Goal: Transaction & Acquisition: Purchase product/service

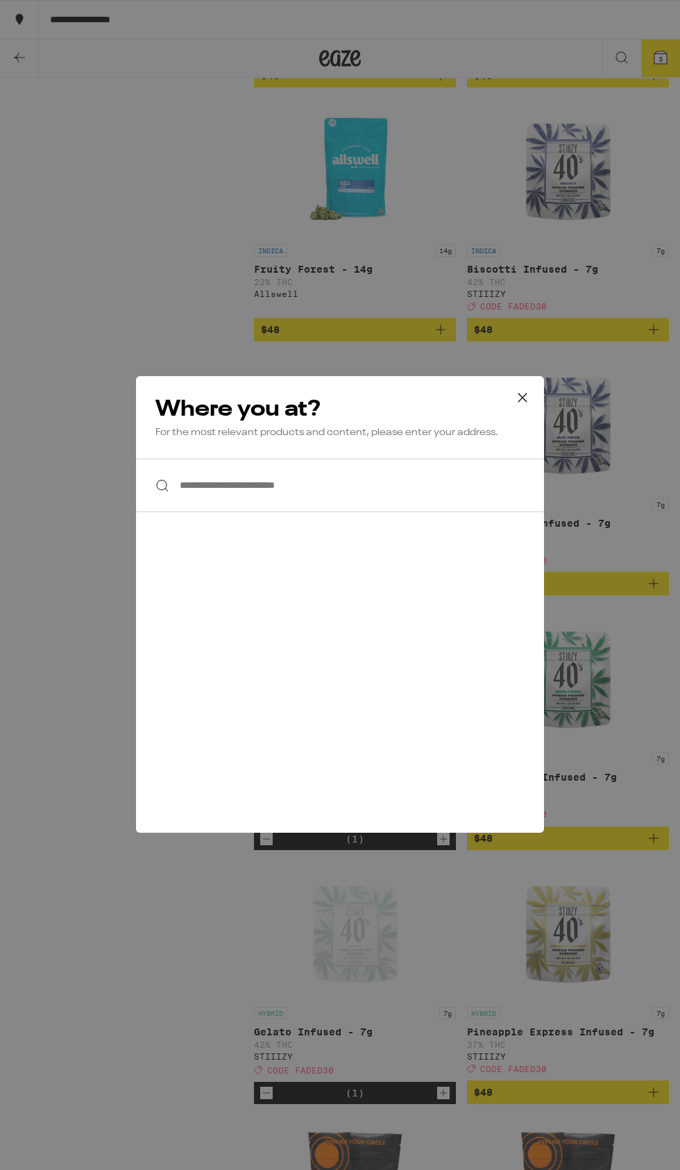
scroll to position [4581, 0]
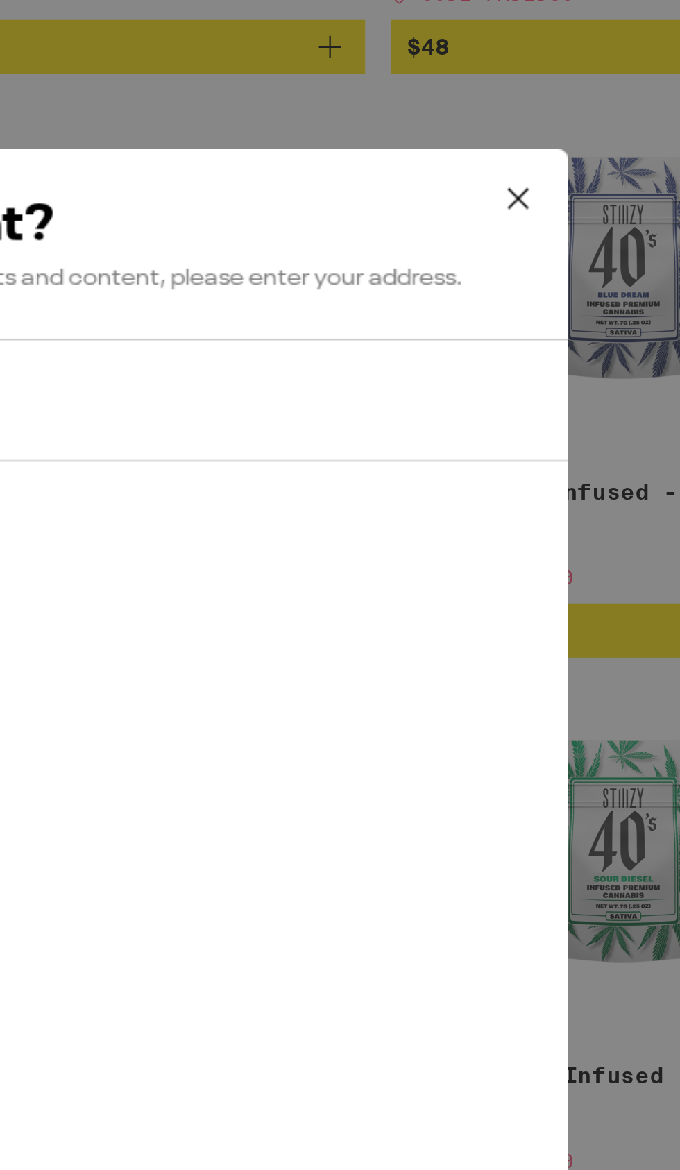
click at [521, 399] on icon at bounding box center [522, 398] width 8 height 8
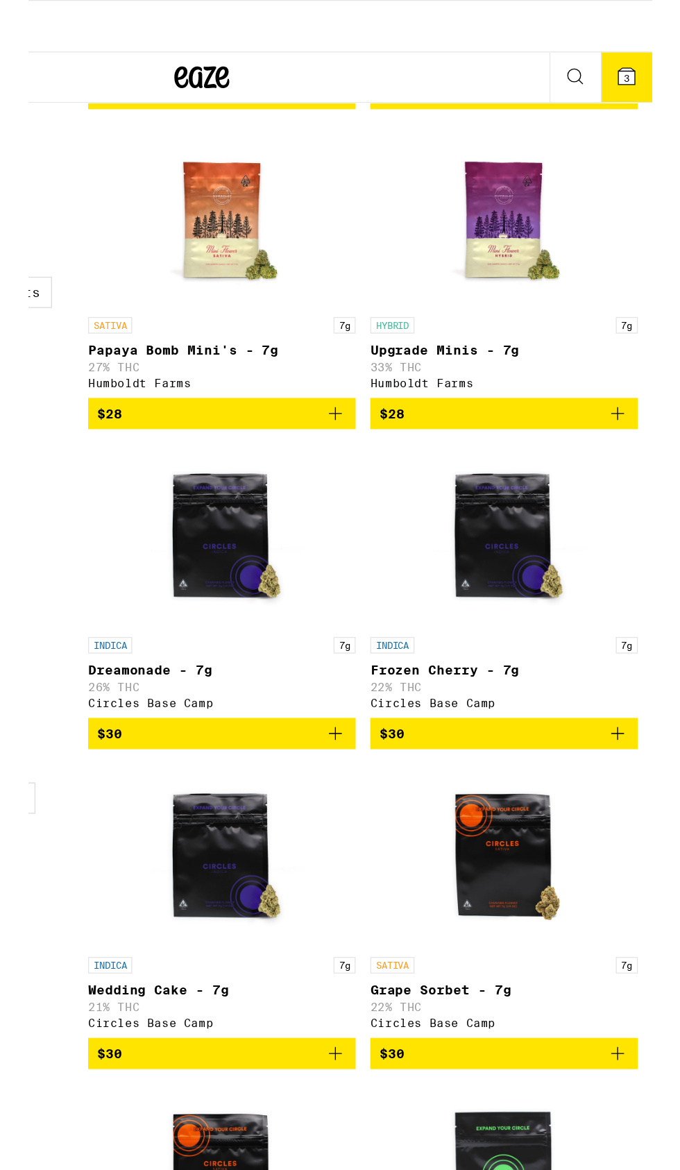
scroll to position [0, 0]
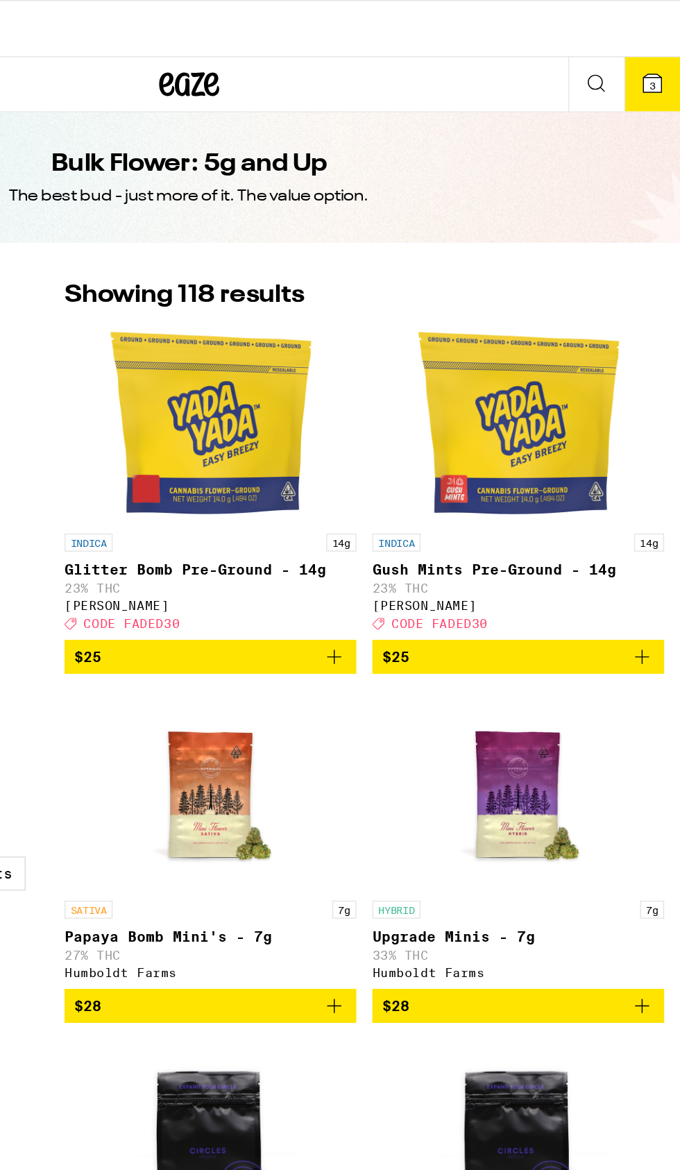
click at [657, 47] on button "3" at bounding box center [660, 58] width 39 height 37
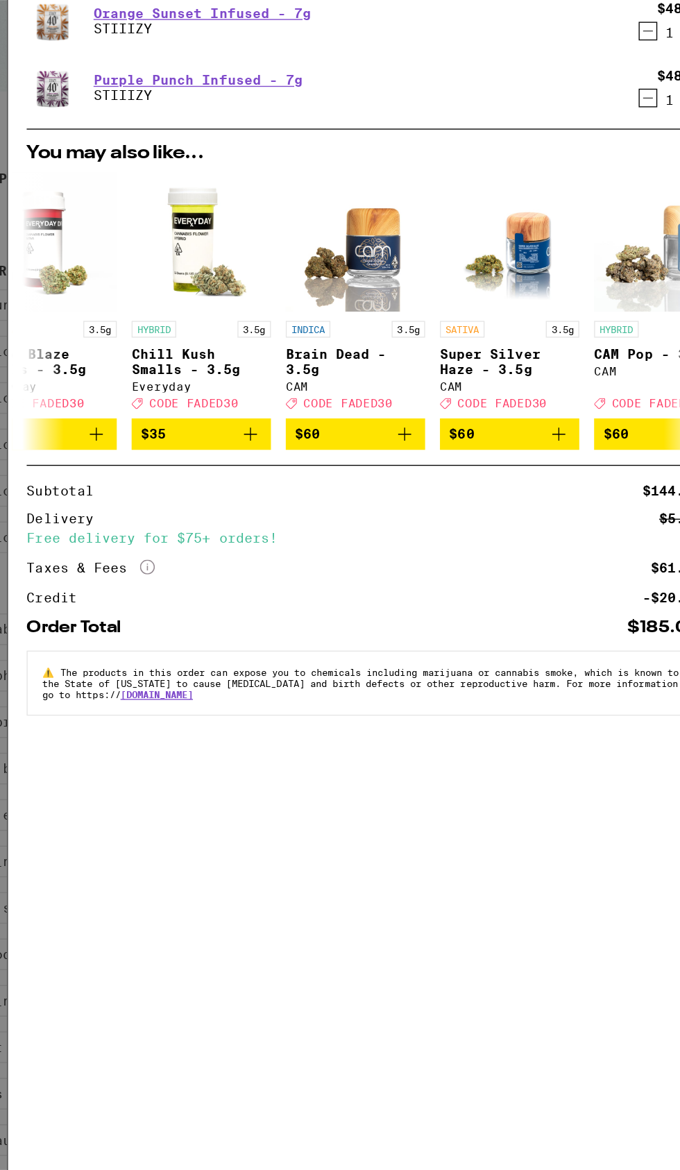
scroll to position [0, 382]
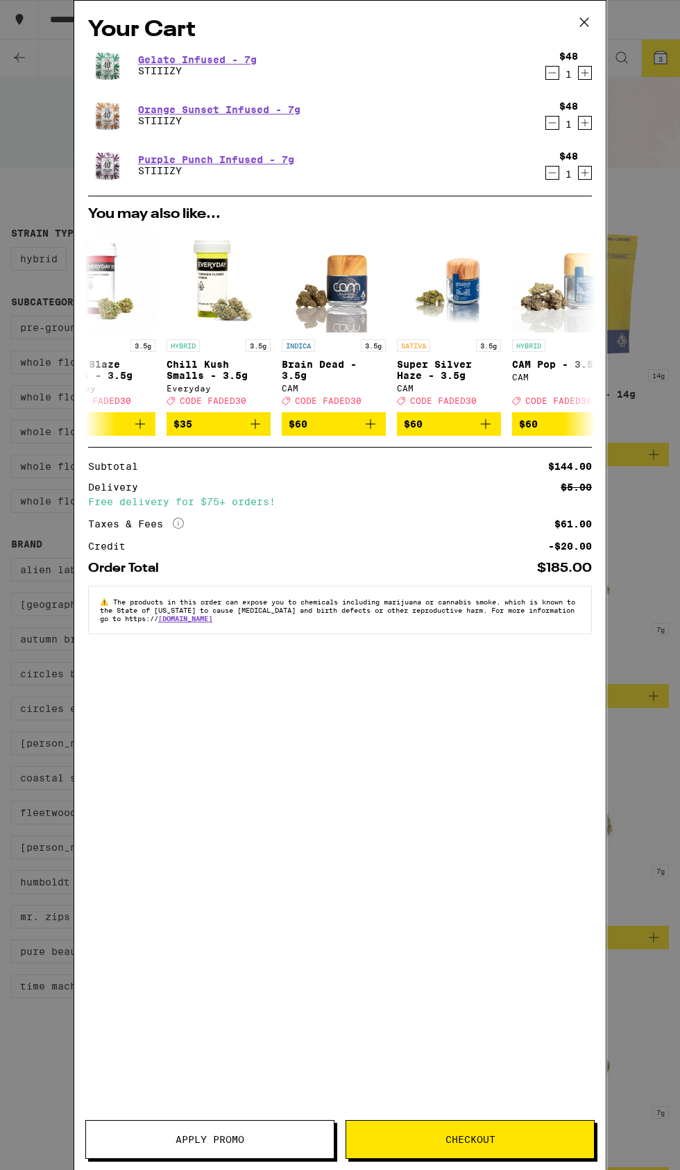
click at [267, 1140] on span "Apply Promo" at bounding box center [210, 1140] width 248 height 10
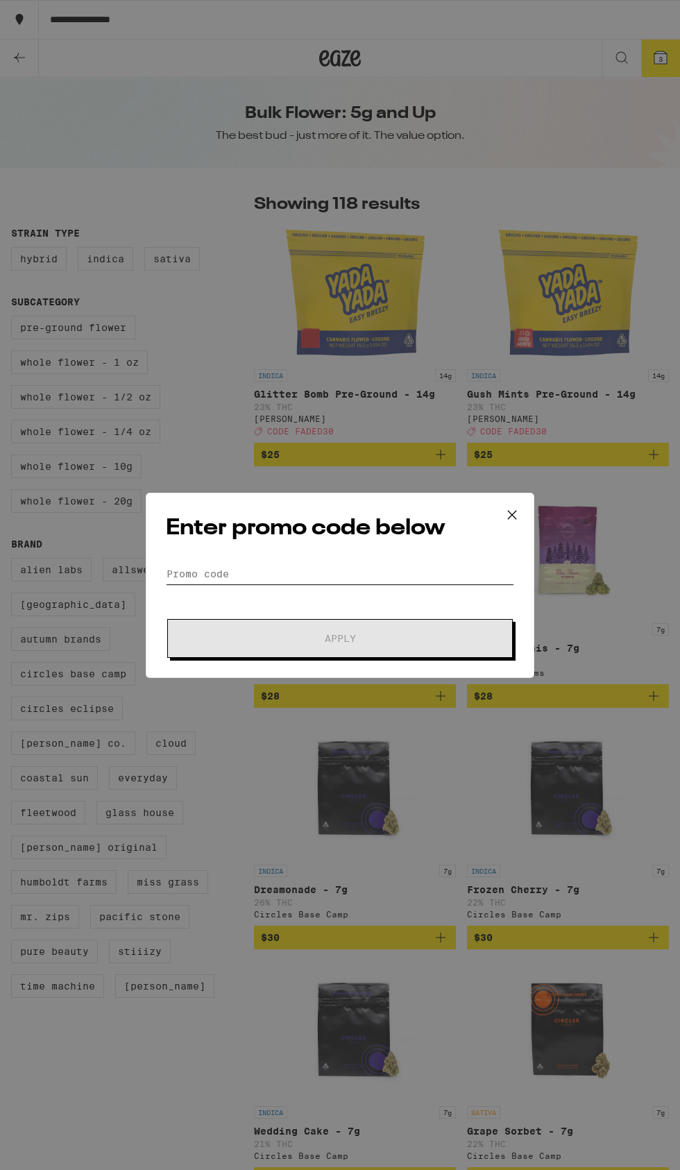
click at [387, 576] on input "Promo Code" at bounding box center [340, 574] width 348 height 21
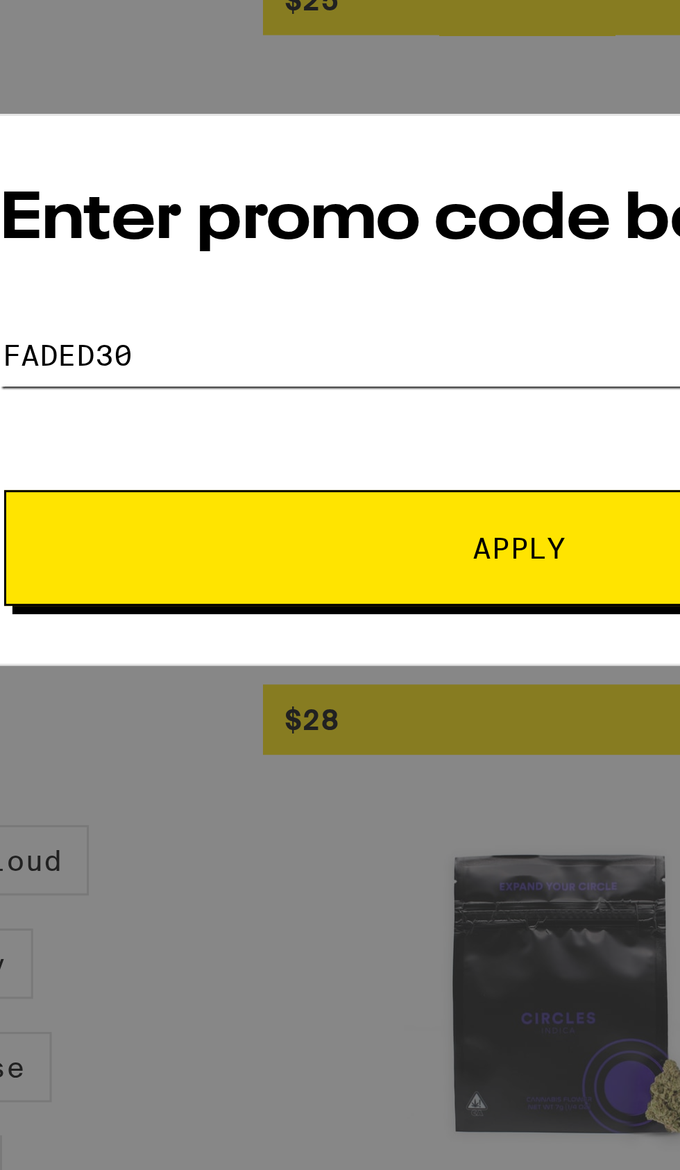
type input "Faded30"
click at [378, 639] on span "Apply" at bounding box center [340, 639] width 250 height 10
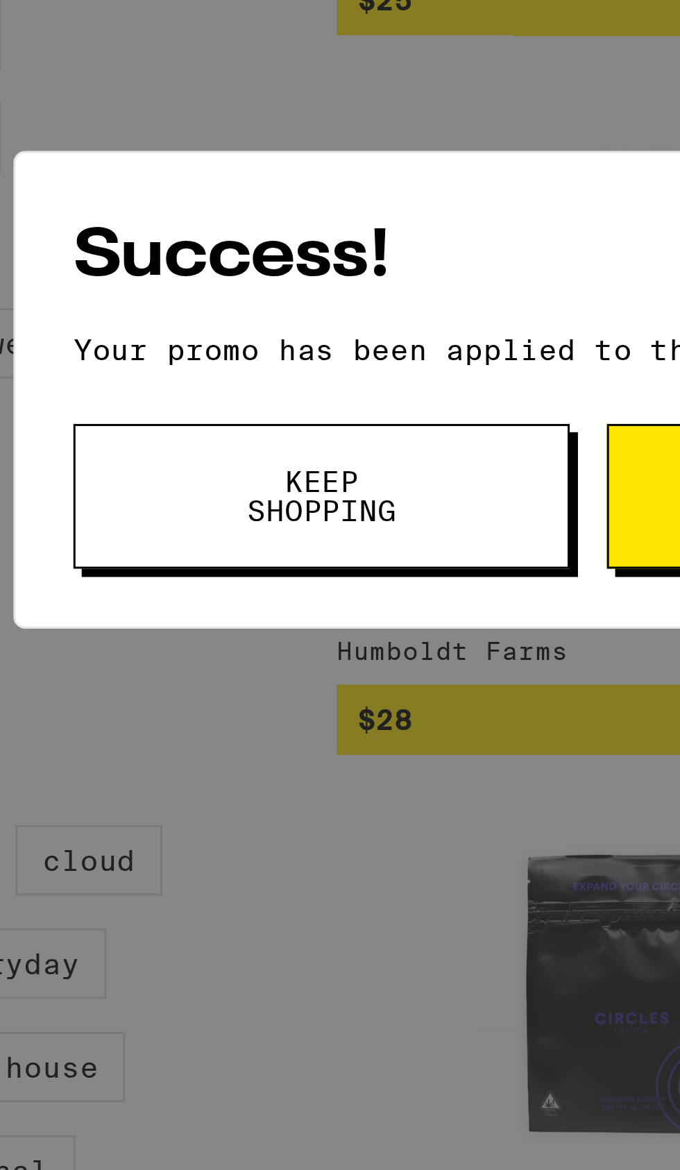
click at [275, 623] on span "Keep Shopping" at bounding box center [249, 620] width 71 height 19
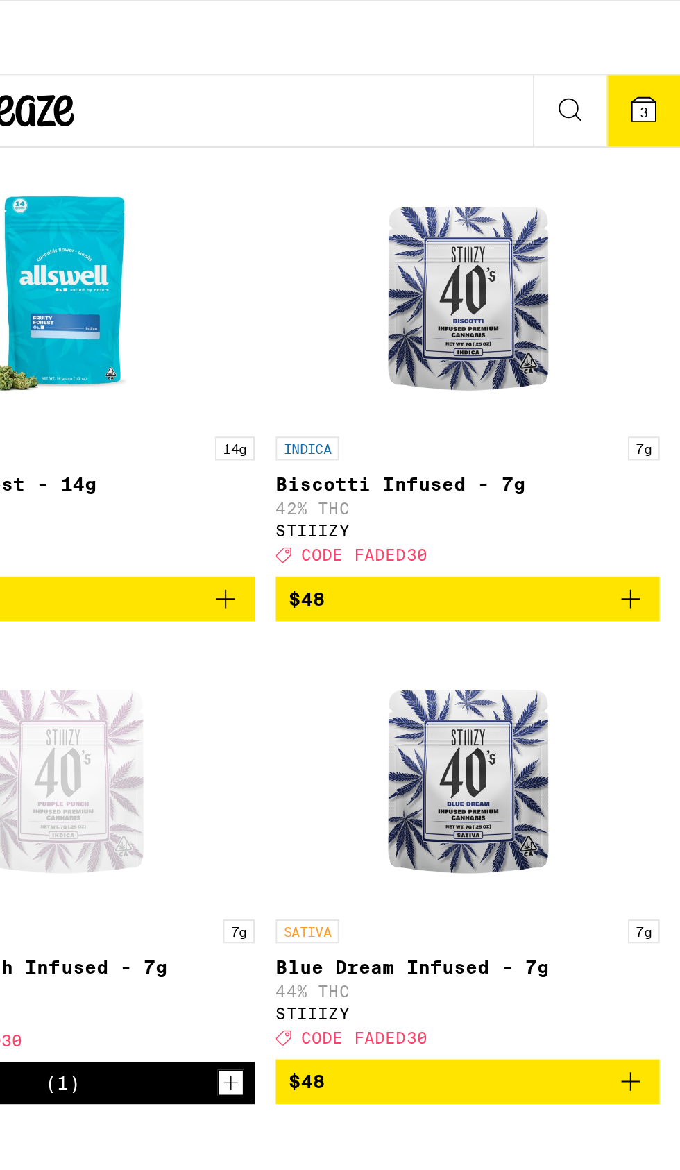
scroll to position [4596, 0]
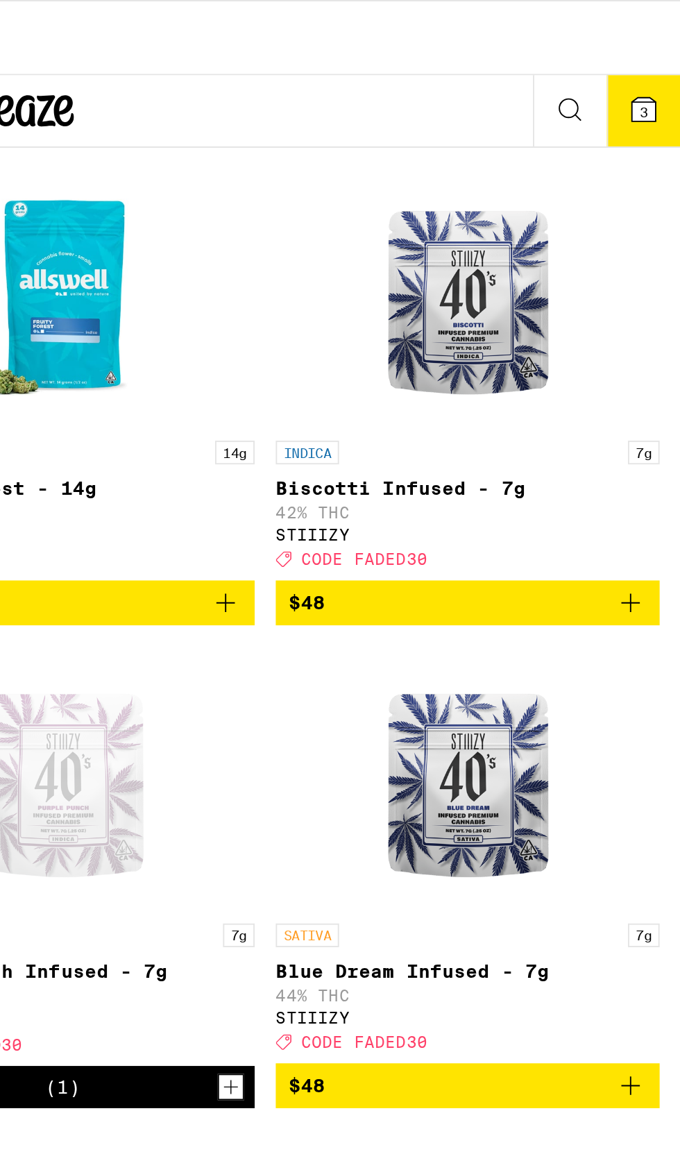
click at [648, 325] on icon "Add to bag" at bounding box center [653, 317] width 17 height 17
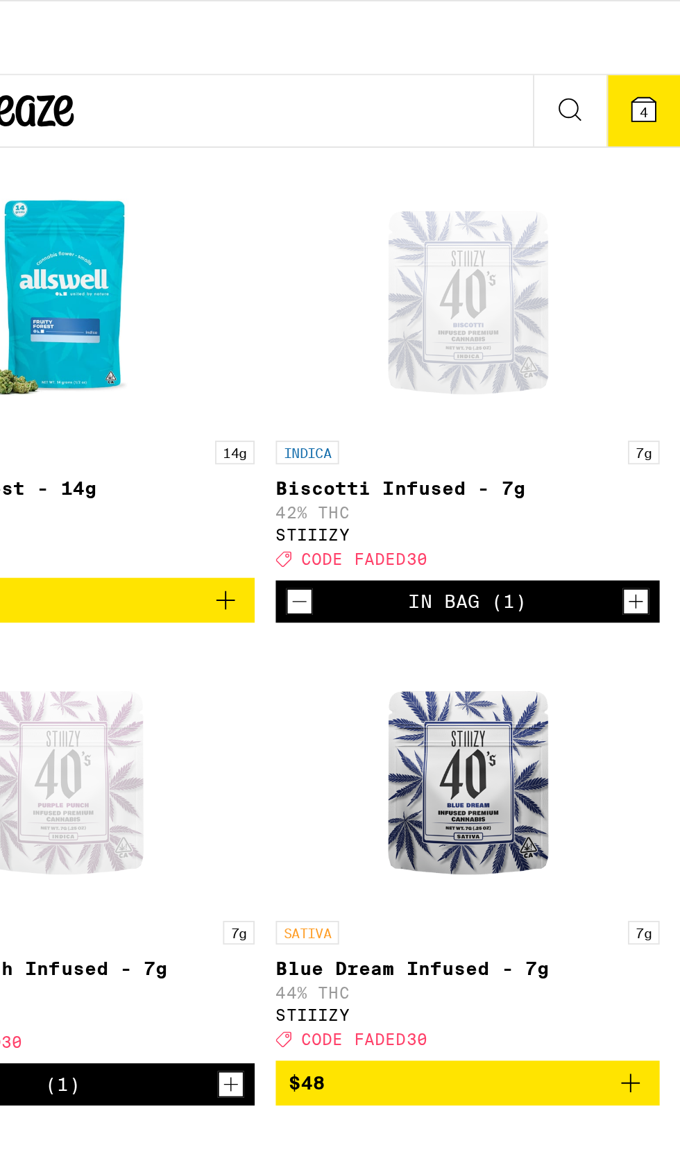
click at [659, 55] on span "4" at bounding box center [661, 59] width 4 height 8
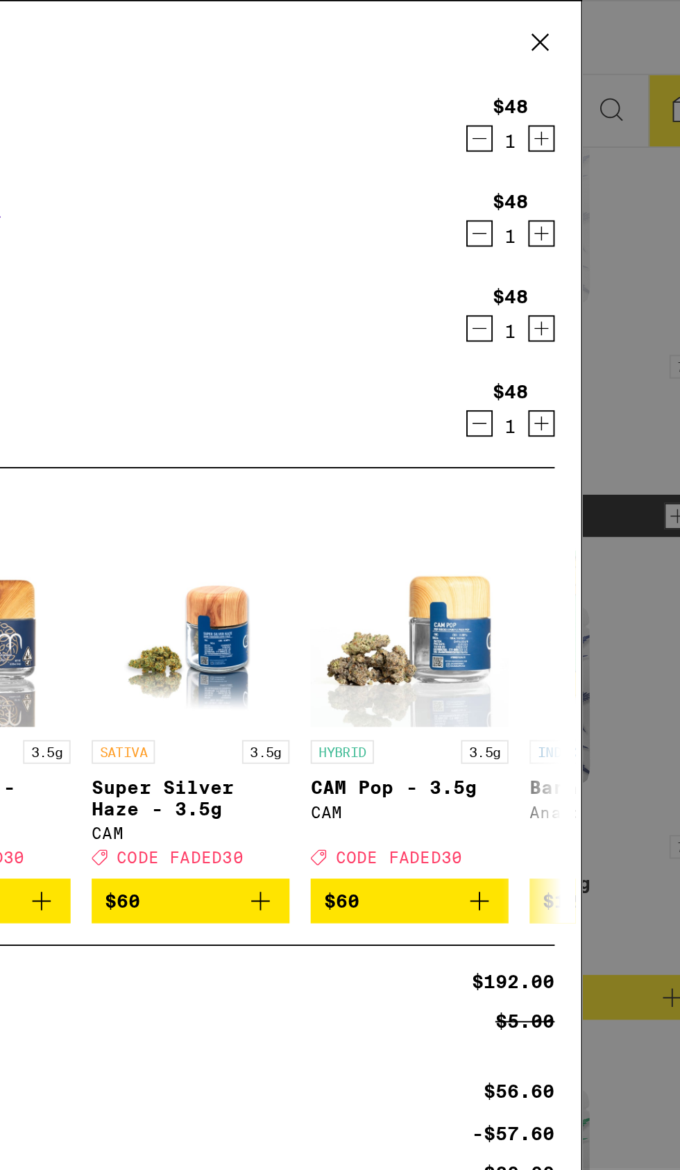
scroll to position [4641, 0]
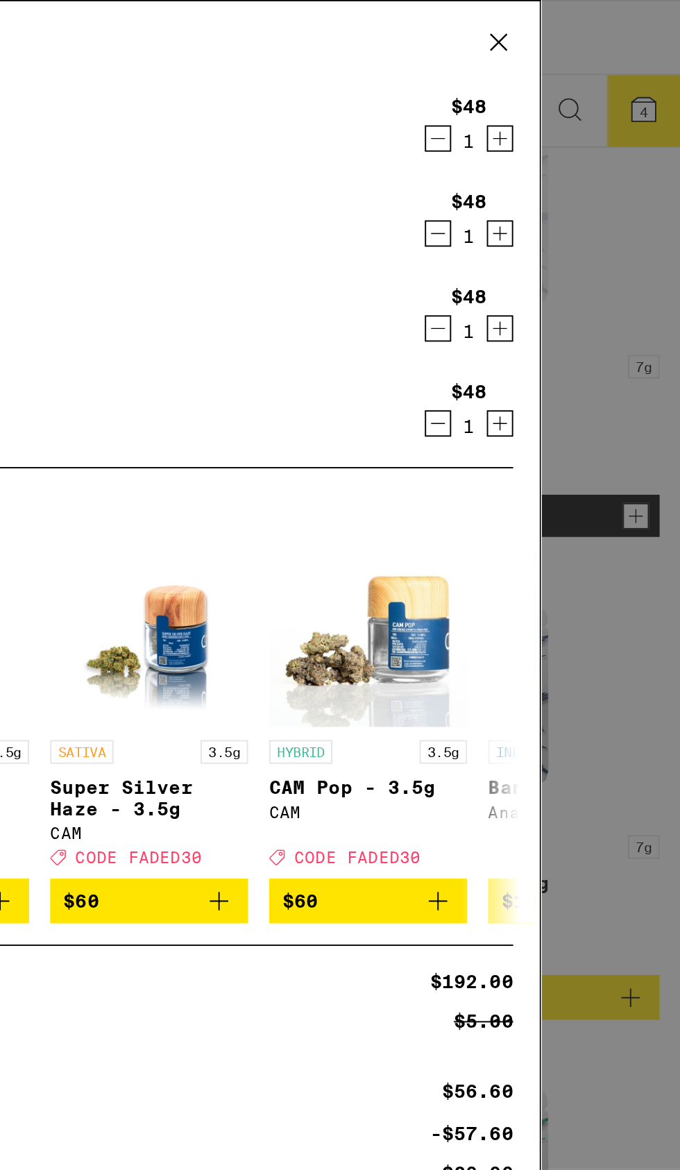
click at [591, 19] on icon at bounding box center [584, 22] width 21 height 21
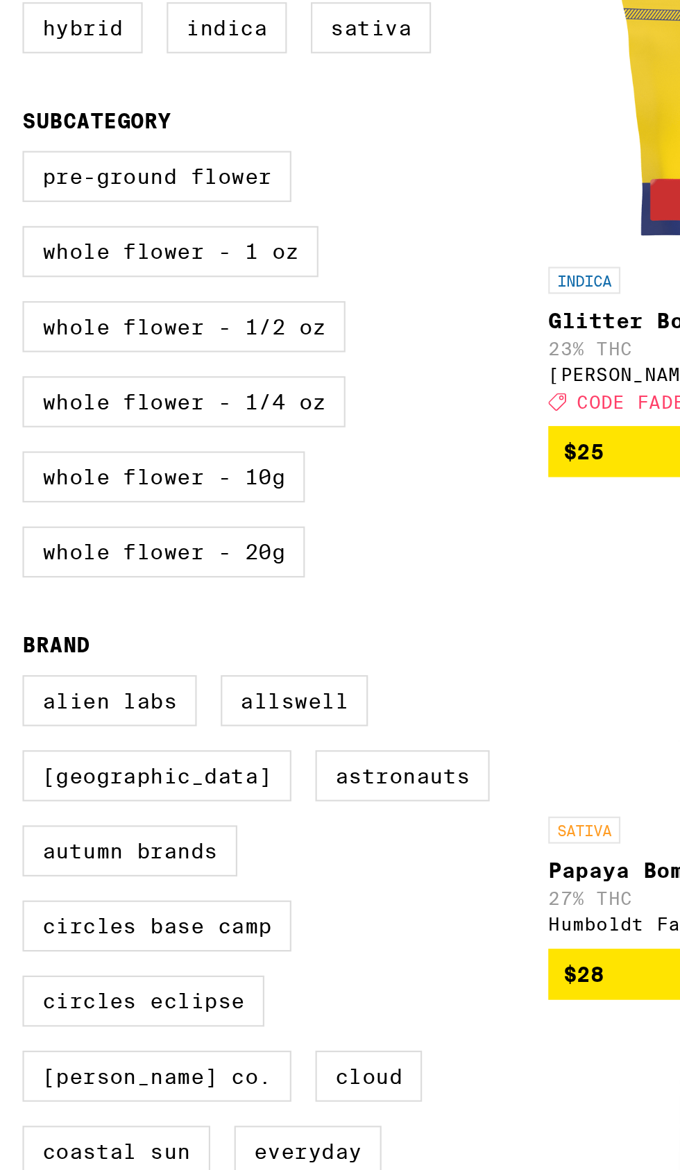
click at [128, 367] on label "Whole Flower - 1 oz" at bounding box center [79, 362] width 137 height 24
click at [15, 319] on input "Whole Flower - 1 oz" at bounding box center [14, 318] width 1 height 1
checkbox input "true"
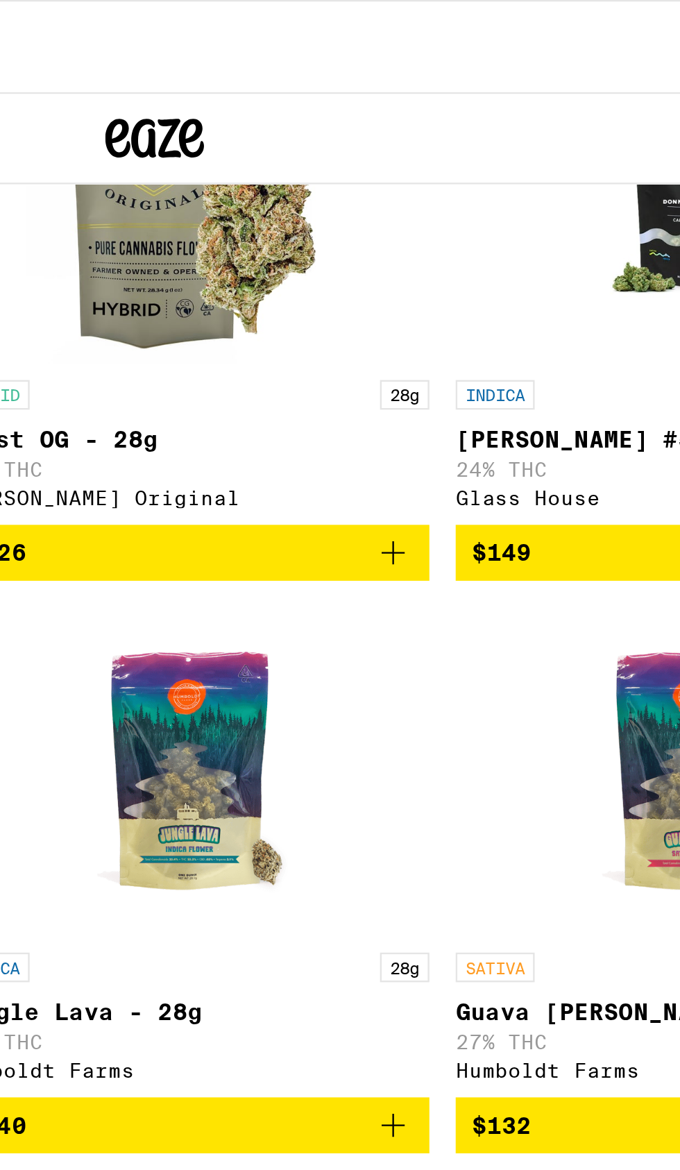
scroll to position [1684, 0]
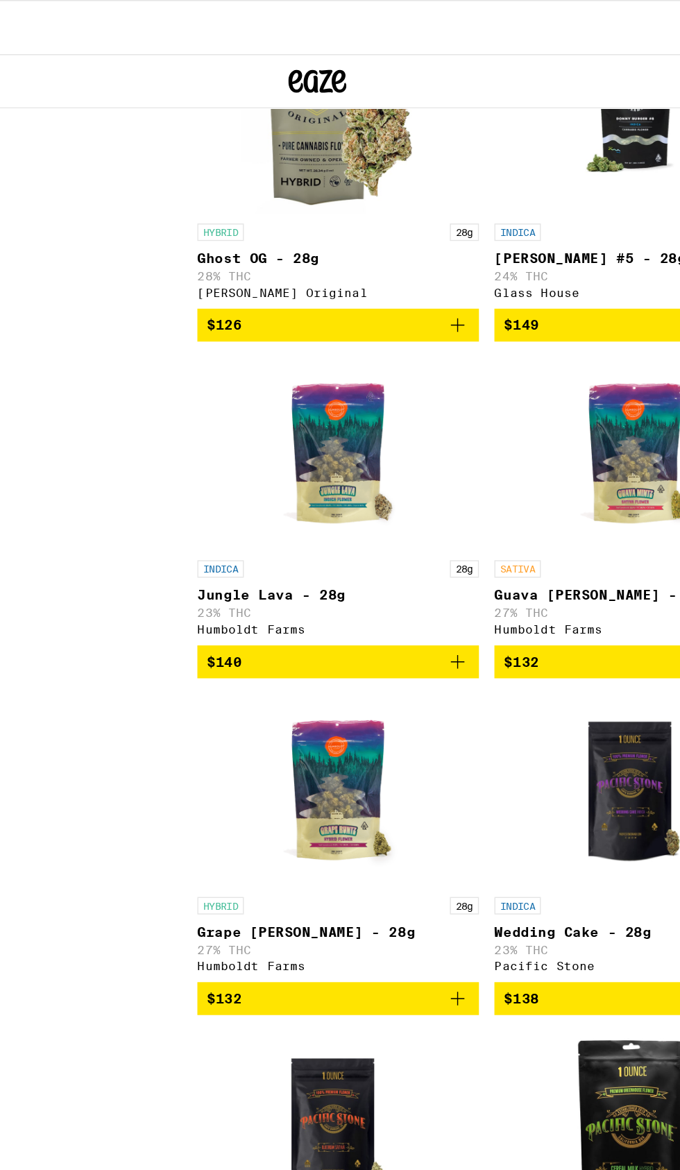
click at [350, 619] on img "Open page for Grape Runtz - 28g from Humboldt Farms" at bounding box center [355, 567] width 139 height 139
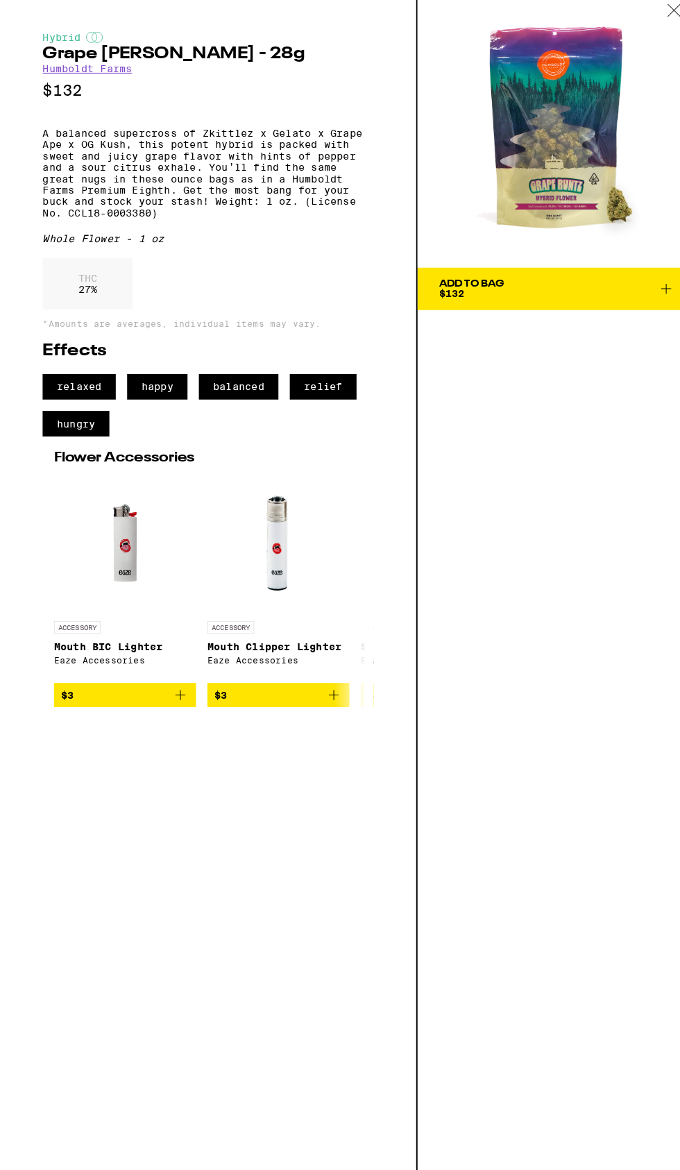
scroll to position [1684, 0]
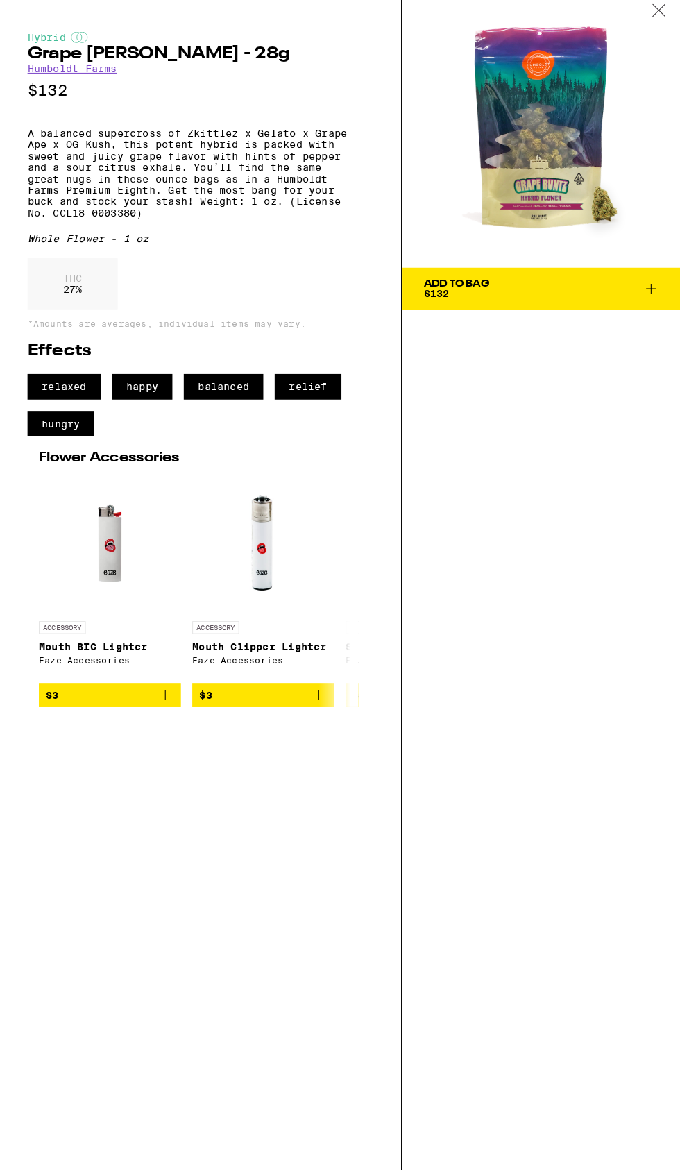
click at [663, 15] on icon at bounding box center [659, 21] width 14 height 12
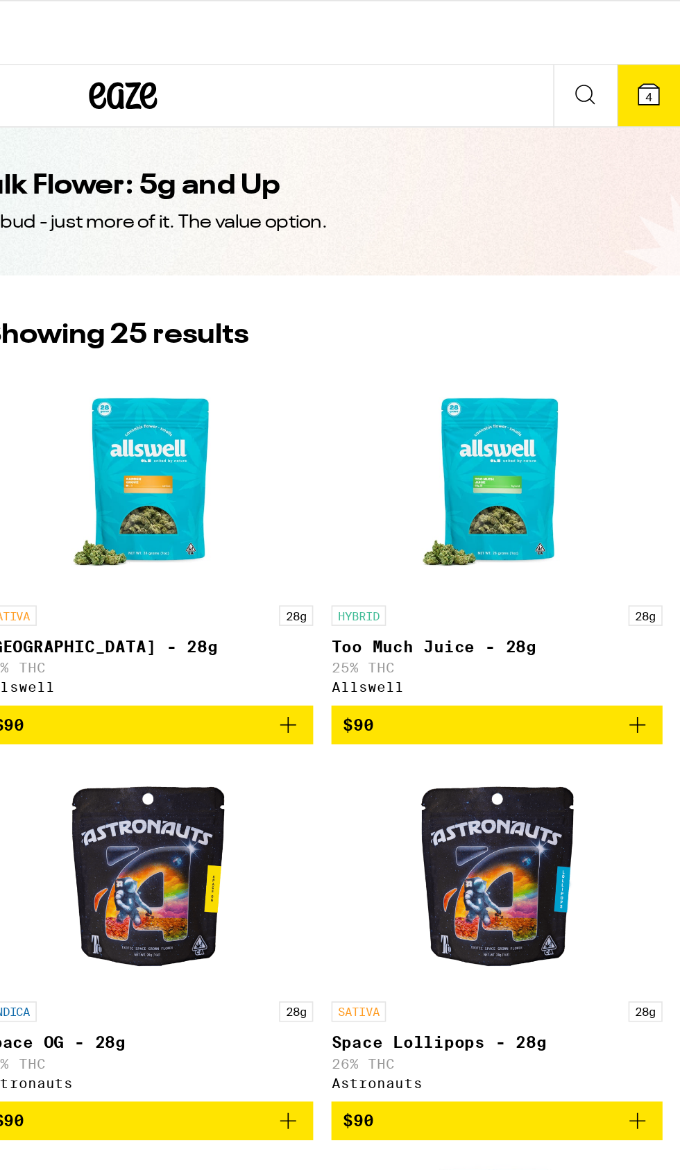
click at [662, 58] on span "4" at bounding box center [661, 59] width 4 height 8
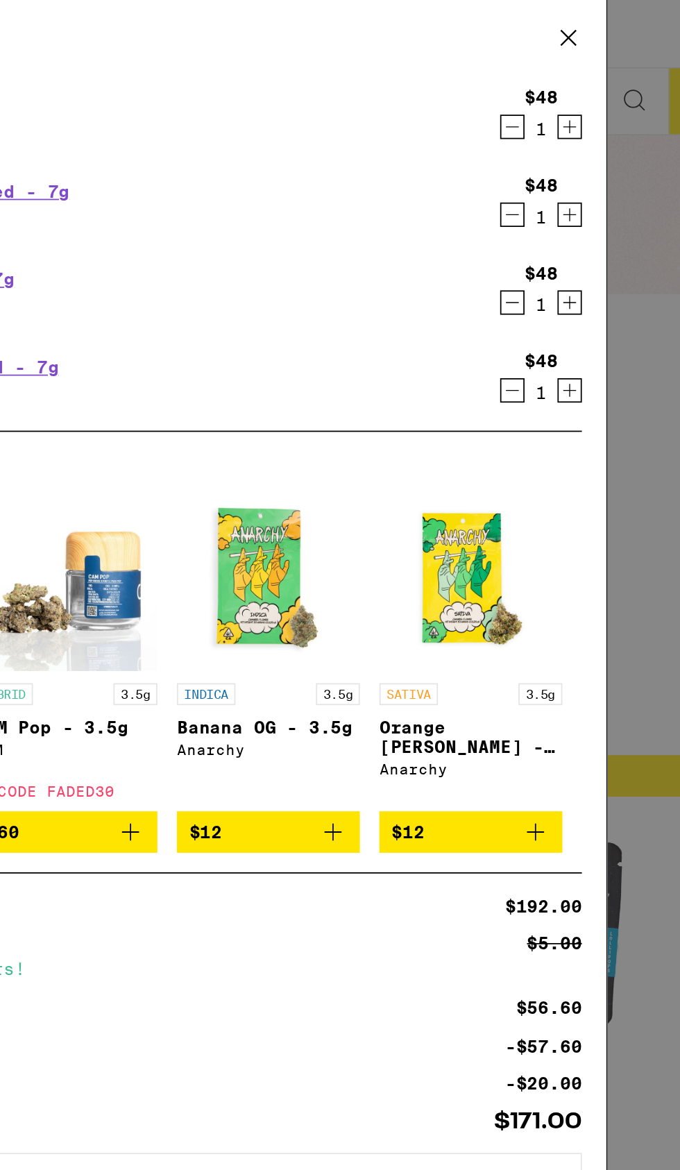
click at [552, 169] on icon "Decrement" at bounding box center [552, 172] width 12 height 17
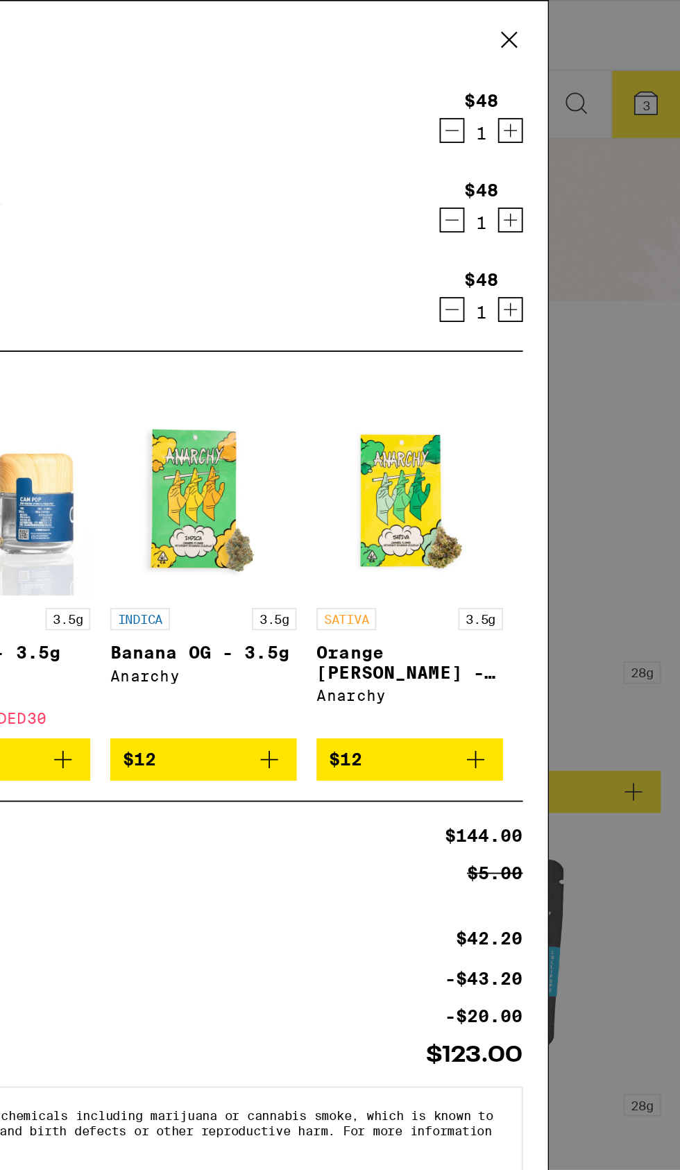
click at [548, 74] on icon "Decrement" at bounding box center [552, 73] width 12 height 17
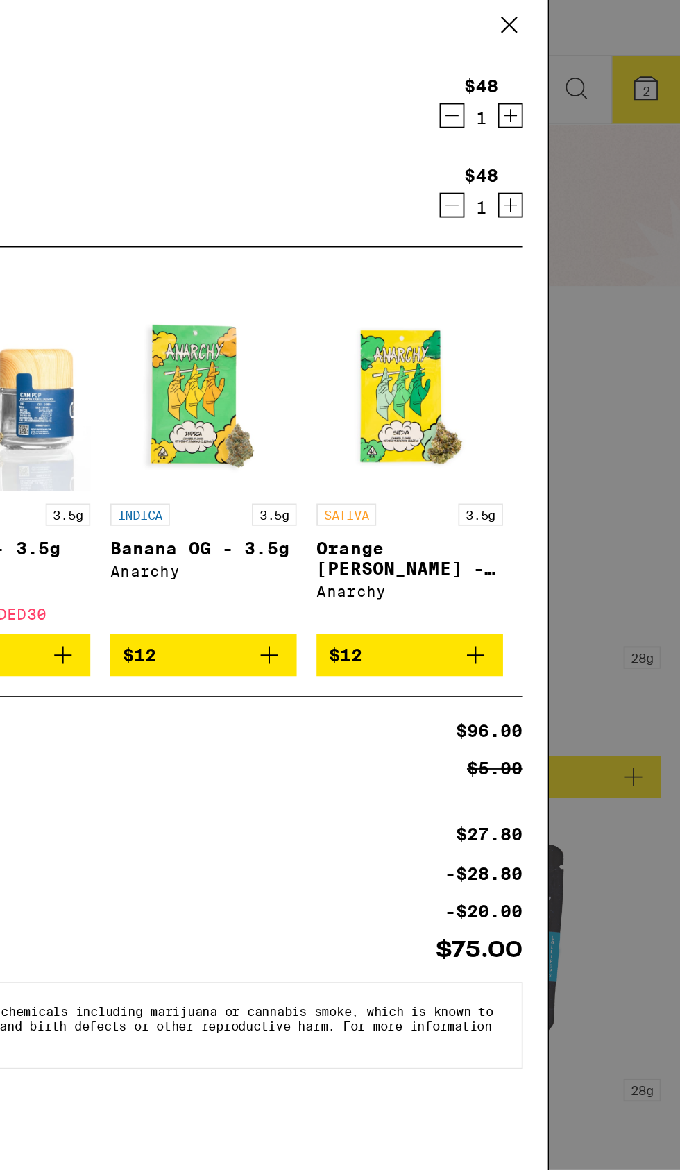
click at [578, 119] on button "Increment" at bounding box center [585, 123] width 14 height 14
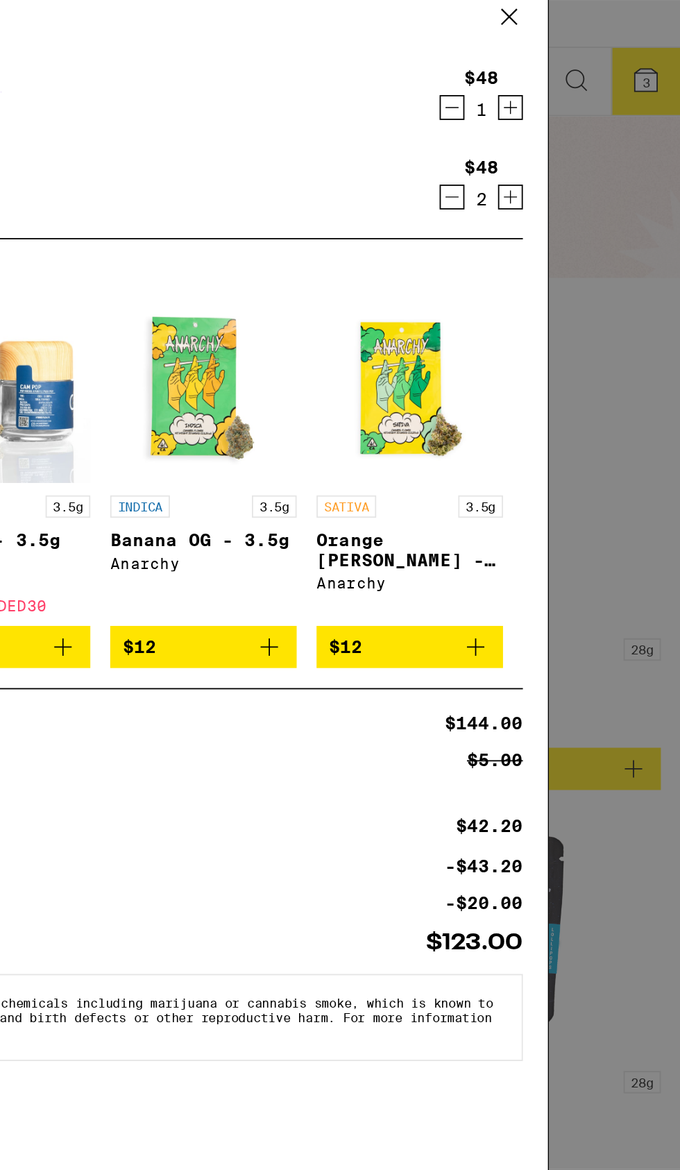
click at [586, 69] on icon "Increment" at bounding box center [585, 73] width 12 height 17
click at [549, 73] on icon "Decrement" at bounding box center [553, 73] width 8 height 0
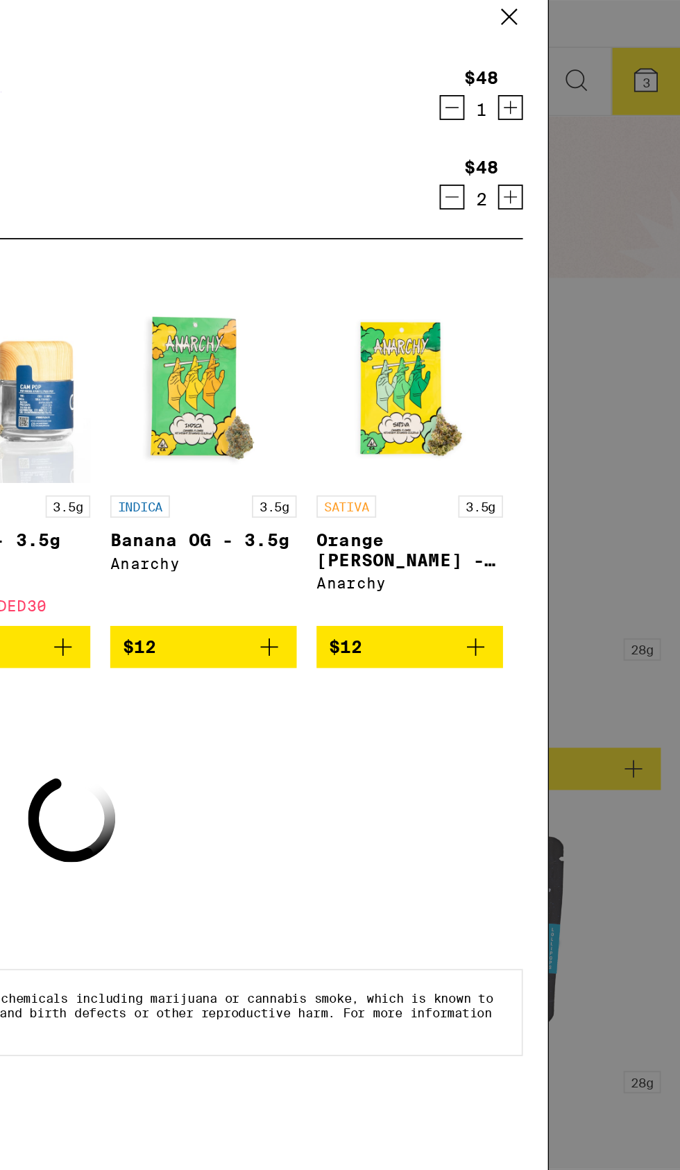
click at [548, 124] on icon "Decrement" at bounding box center [552, 123] width 12 height 17
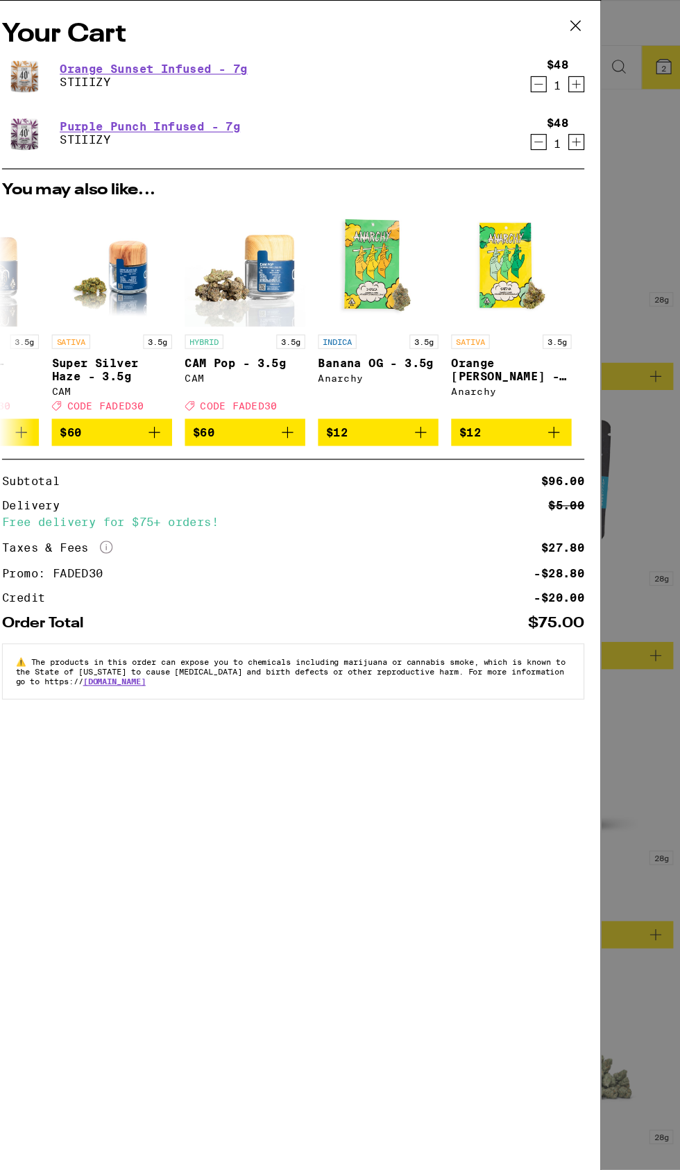
scroll to position [117, 0]
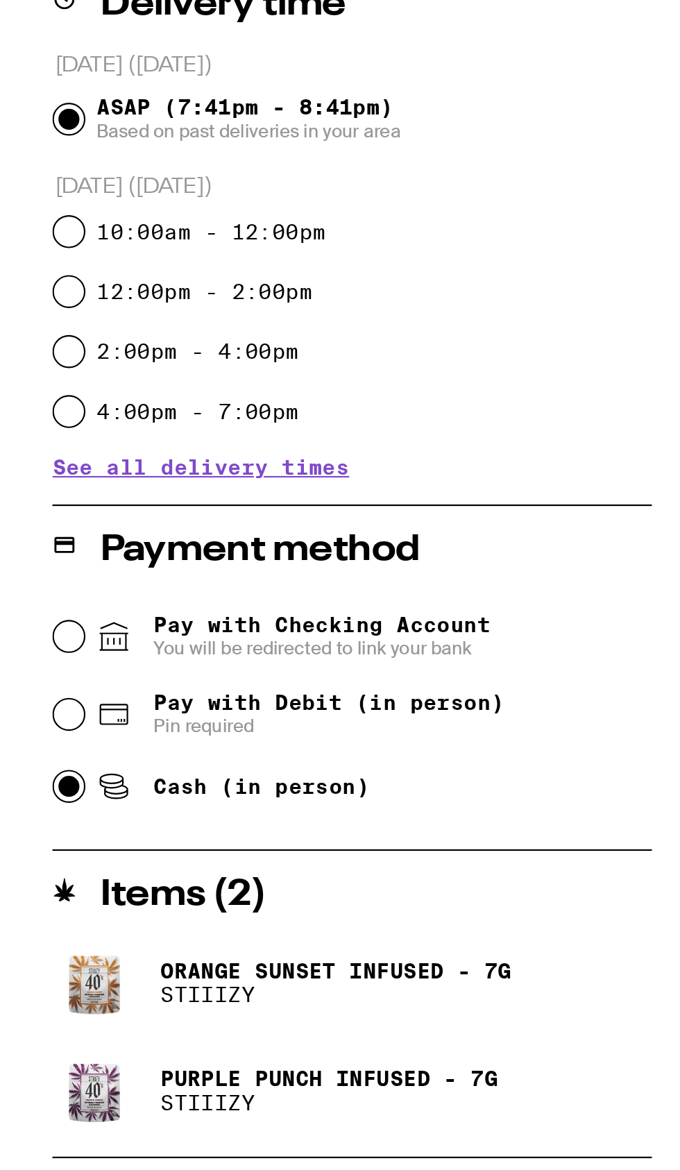
click at [18, 762] on input "Cash (in person)" at bounding box center [19, 757] width 14 height 14
radio input "true"
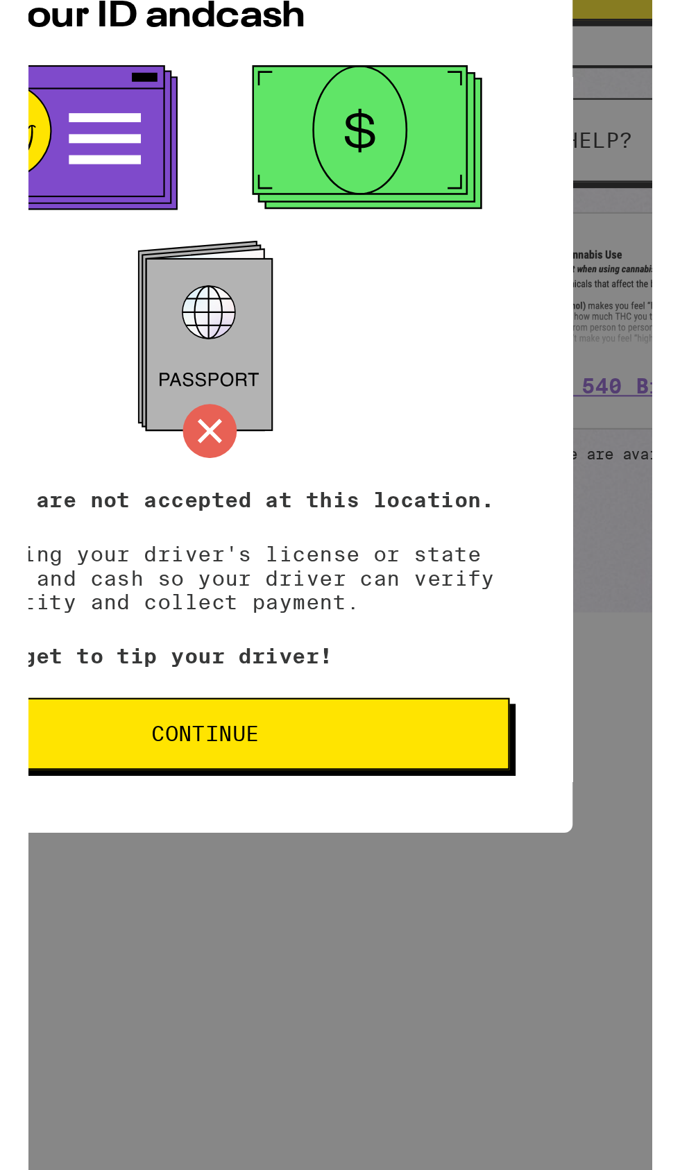
click at [454, 813] on span "Continue" at bounding box center [340, 809] width 258 height 10
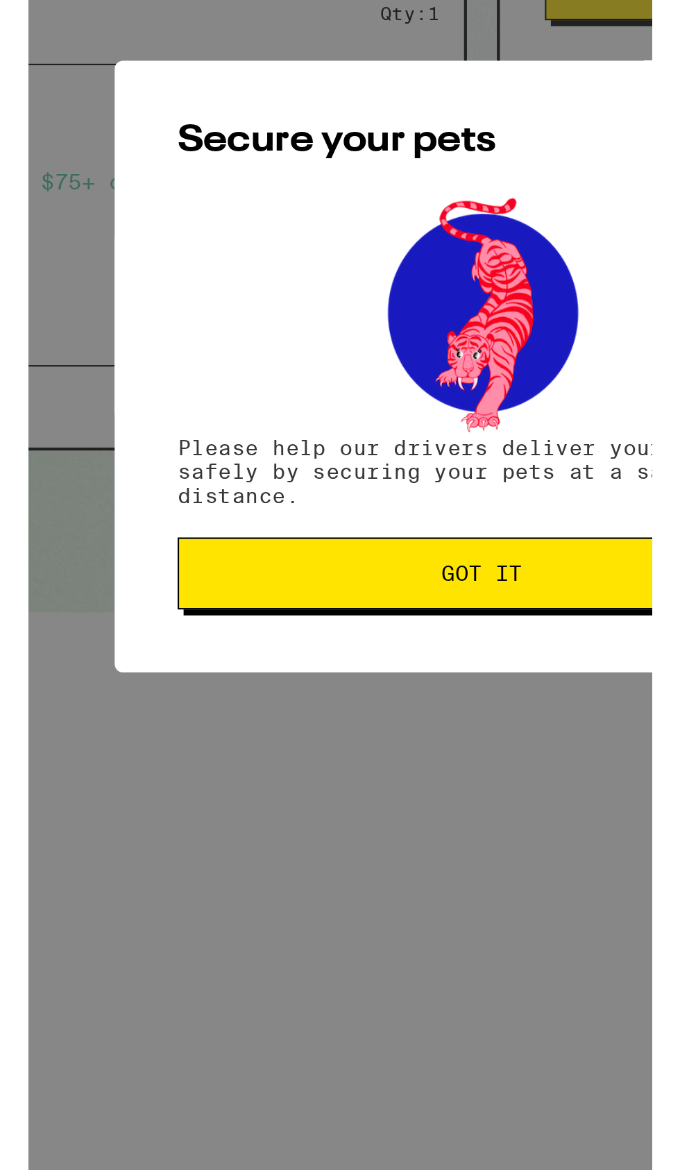
click at [331, 751] on button "Got it" at bounding box center [340, 734] width 282 height 33
